Goal: Task Accomplishment & Management: Manage account settings

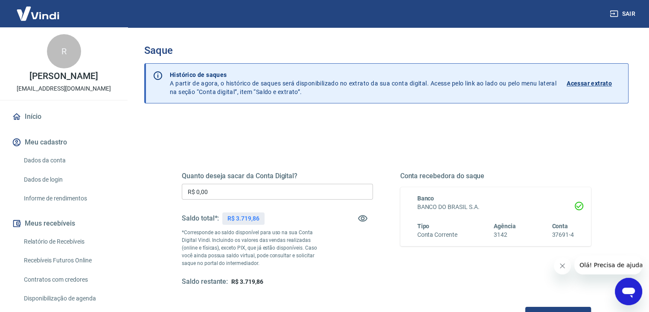
click at [271, 195] on input "R$ 0,00" at bounding box center [277, 192] width 191 height 16
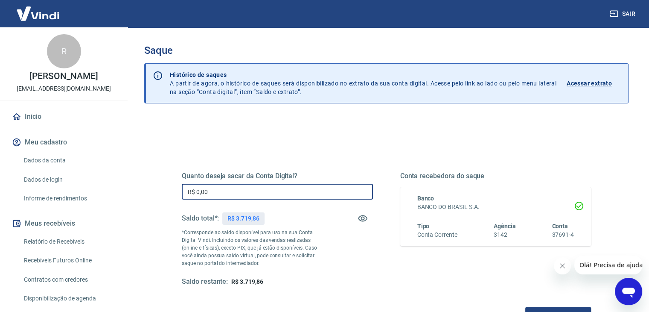
click at [271, 195] on input "R$ 0,00" at bounding box center [277, 192] width 191 height 16
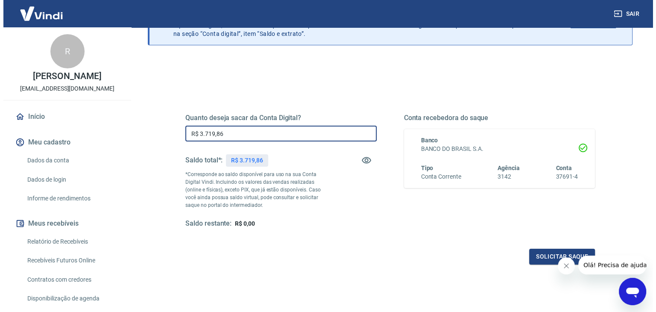
scroll to position [110, 0]
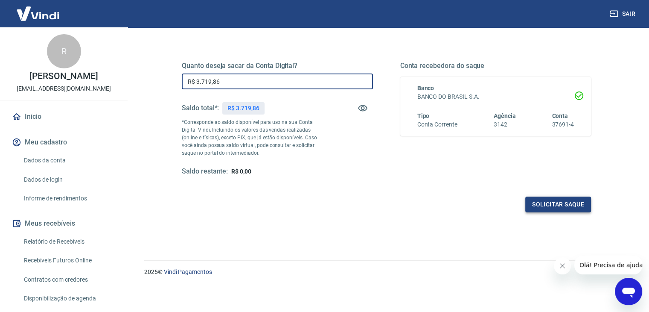
type input "R$ 3.719,86"
click at [542, 198] on button "Solicitar saque" at bounding box center [558, 204] width 66 height 16
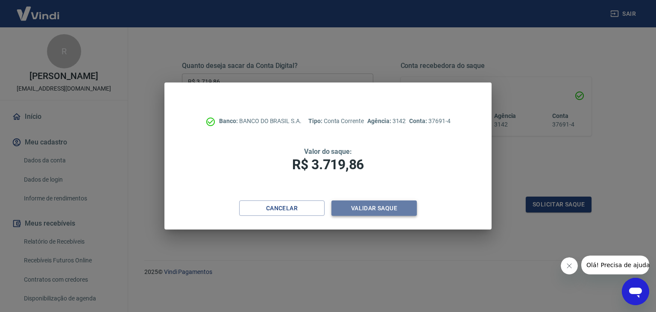
click at [391, 207] on button "Validar saque" at bounding box center [373, 208] width 85 height 16
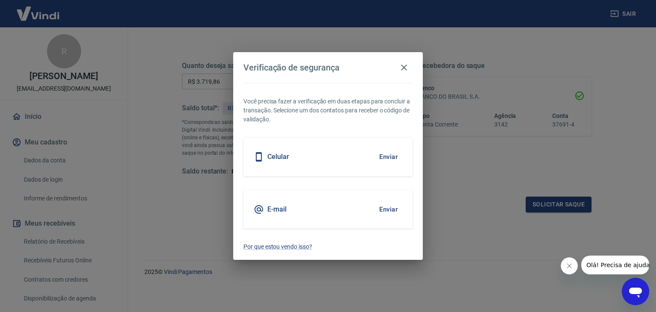
drag, startPoint x: 327, startPoint y: 209, endPoint x: 378, endPoint y: 209, distance: 51.2
click at [328, 209] on div "E-mail Enviar" at bounding box center [327, 209] width 169 height 38
click at [382, 208] on button "Enviar" at bounding box center [388, 209] width 28 height 18
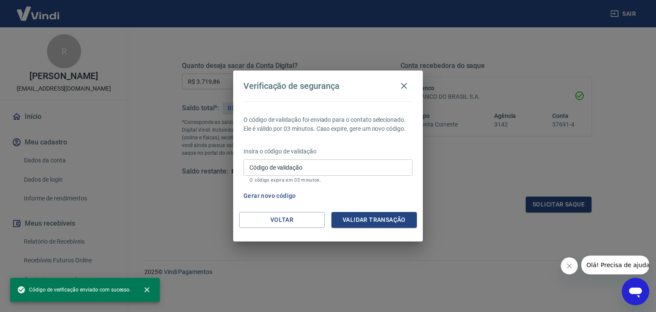
click at [317, 165] on input "Código de validação" at bounding box center [327, 167] width 169 height 16
paste input "123928"
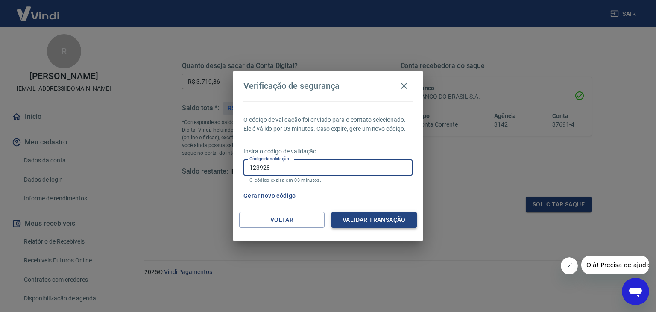
type input "123928"
click at [377, 225] on button "Validar transação" at bounding box center [373, 220] width 85 height 16
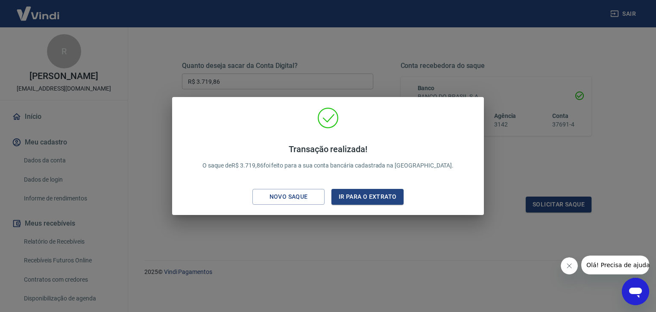
click at [480, 180] on div "Transação realizada! O saque de R$ 3.719,86 foi feito para a sua conta bancária…" at bounding box center [328, 156] width 312 height 118
click at [507, 176] on div "Transação realizada! O saque de R$ 3.719,86 foi feito para a sua conta bancária…" at bounding box center [328, 156] width 656 height 312
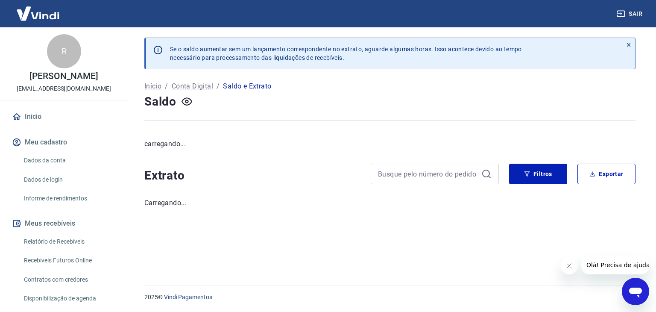
click at [630, 16] on button "Sair" at bounding box center [630, 14] width 31 height 16
